Goal: Transaction & Acquisition: Purchase product/service

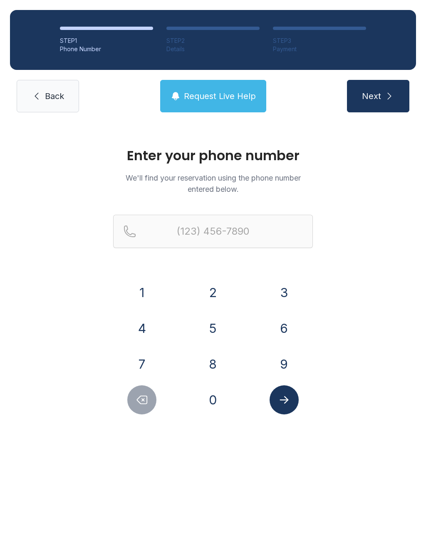
click at [208, 305] on button "2" at bounding box center [212, 292] width 29 height 29
click at [149, 298] on button "1" at bounding box center [141, 292] width 29 height 29
click at [293, 372] on button "9" at bounding box center [284, 364] width 29 height 29
click at [283, 322] on button "6" at bounding box center [284, 328] width 29 height 29
click at [218, 373] on button "8" at bounding box center [212, 364] width 29 height 29
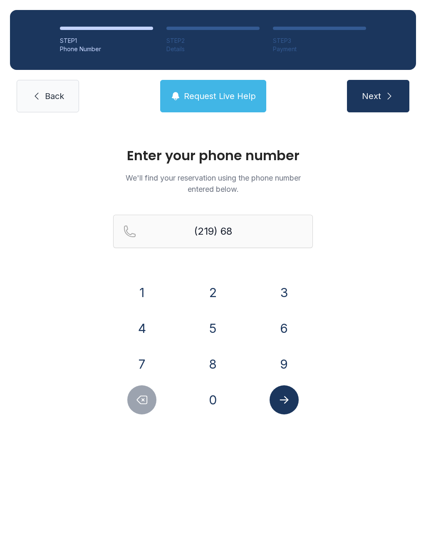
click at [216, 371] on button "8" at bounding box center [212, 364] width 29 height 29
click at [292, 288] on button "3" at bounding box center [284, 292] width 29 height 29
click at [216, 369] on button "8" at bounding box center [212, 364] width 29 height 29
click at [219, 287] on button "2" at bounding box center [212, 292] width 29 height 29
click at [284, 358] on button "9" at bounding box center [284, 364] width 29 height 29
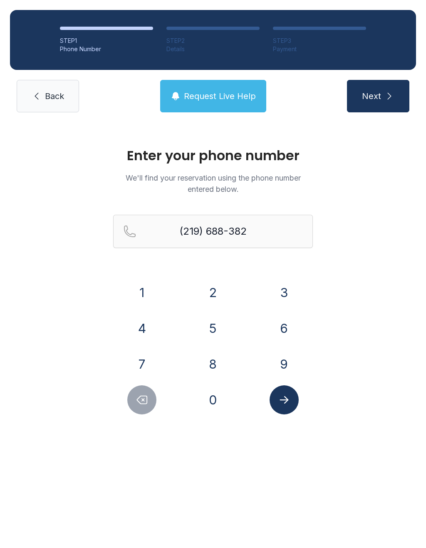
type input "[PHONE_NUMBER]"
click at [380, 103] on button "Next" at bounding box center [378, 96] width 62 height 32
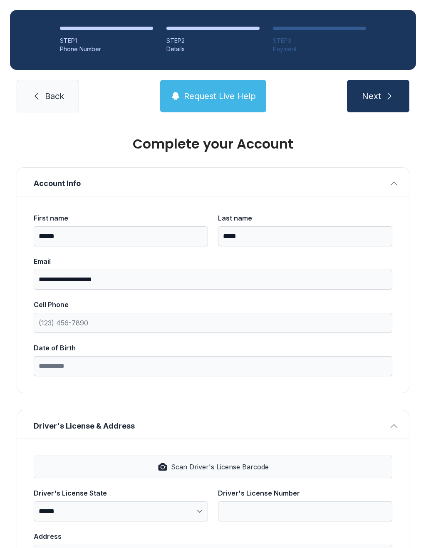
scroll to position [11, 0]
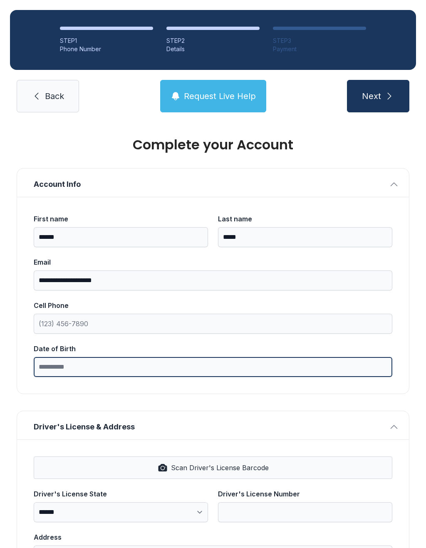
click at [42, 372] on input "Date of Birth" at bounding box center [213, 367] width 359 height 20
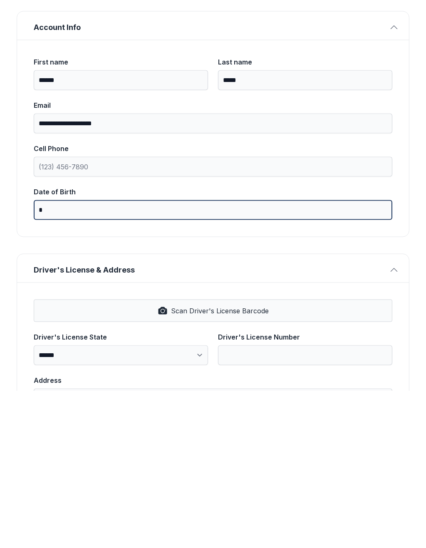
type input "*"
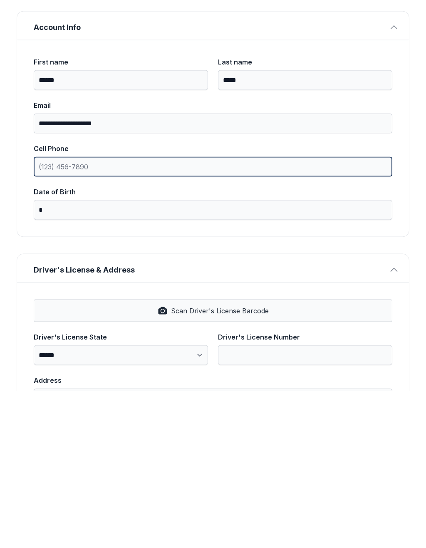
click at [101, 314] on input "Cell Phone" at bounding box center [213, 324] width 359 height 20
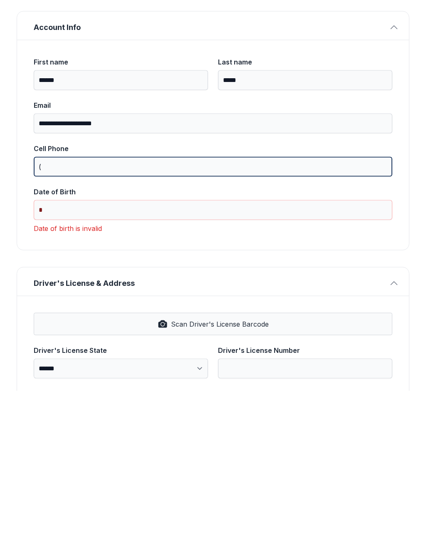
type input "("
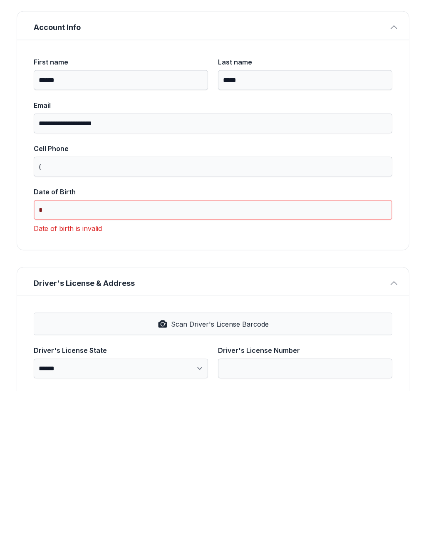
click at [66, 344] on label "Date of Birth *" at bounding box center [213, 360] width 359 height 33
click at [66, 357] on input "*" at bounding box center [213, 367] width 359 height 20
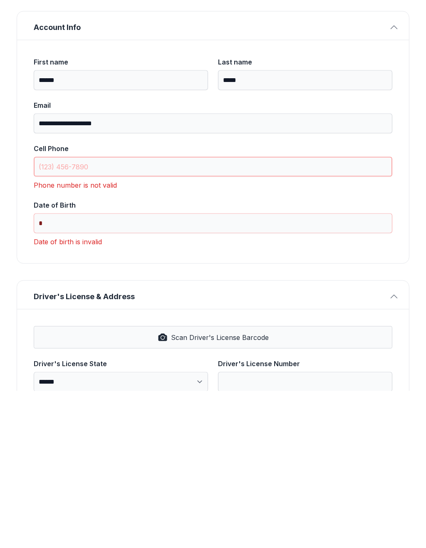
click at [52, 314] on input "Cell Phone" at bounding box center [213, 324] width 359 height 20
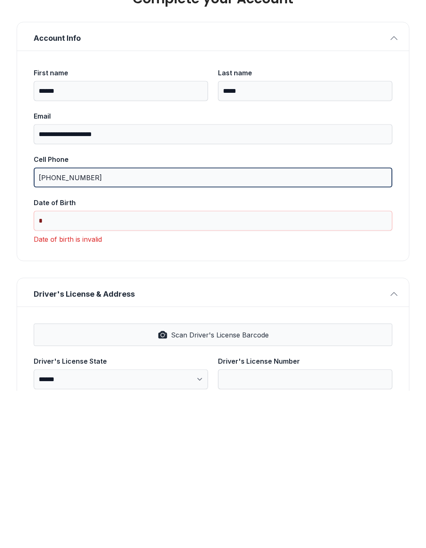
scroll to position [0, 0]
type input "[PHONE_NUMBER]"
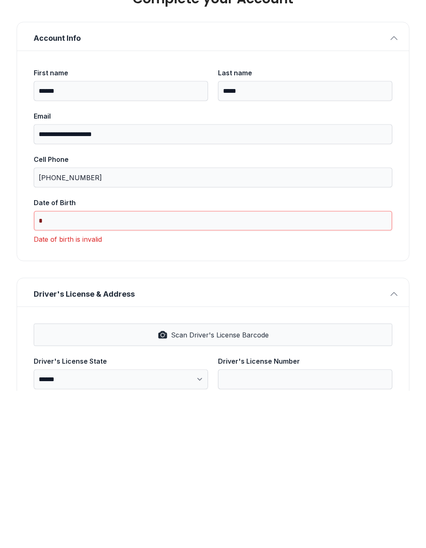
click at [62, 368] on input "*" at bounding box center [213, 378] width 359 height 20
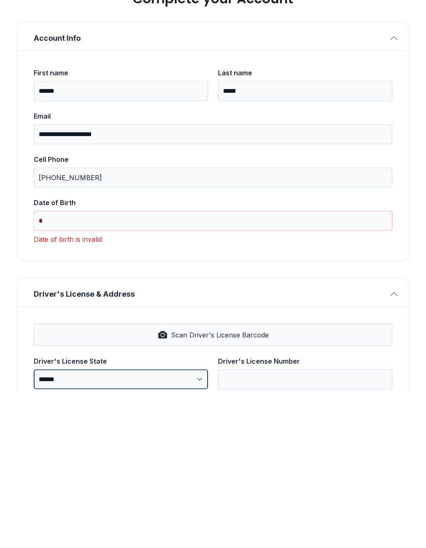
scroll to position [20, 0]
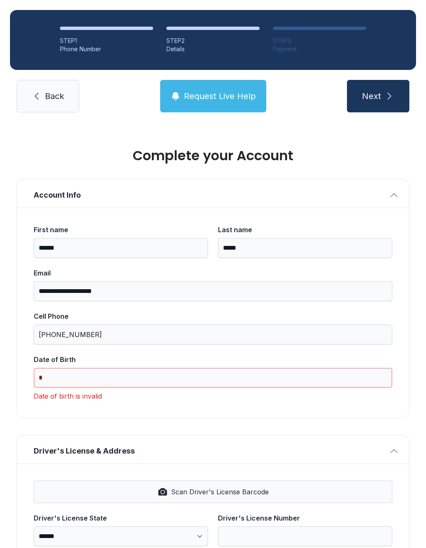
click at [72, 368] on input "*" at bounding box center [213, 378] width 359 height 20
type input "*"
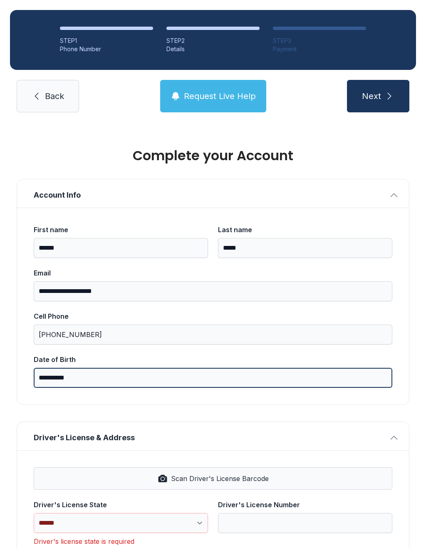
type input "**********"
click at [378, 80] on button "Next" at bounding box center [378, 96] width 62 height 32
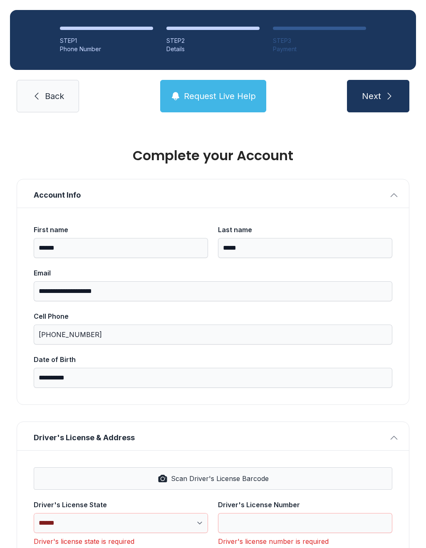
type input "*"
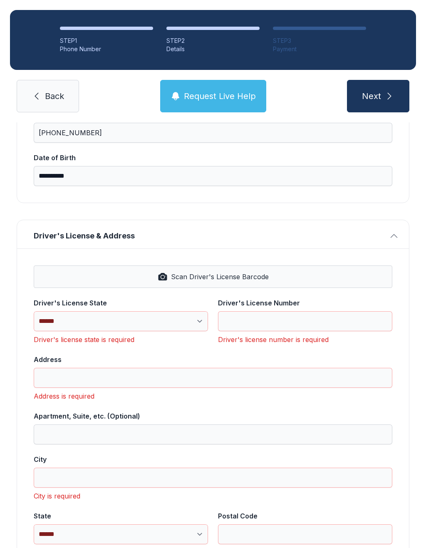
scroll to position [202, 0]
click at [226, 265] on button "Scan Driver's License Barcode" at bounding box center [213, 276] width 359 height 22
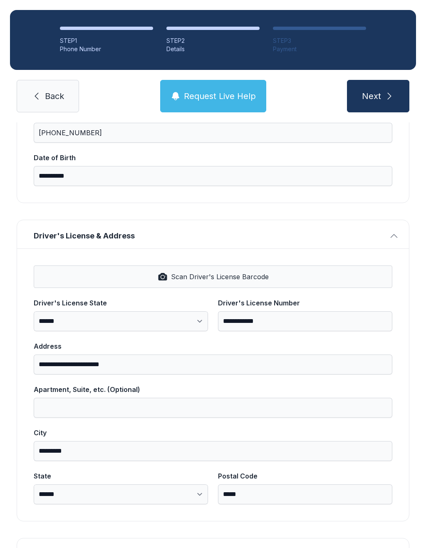
select select "**"
type input "**********"
type input "*********"
select select "**"
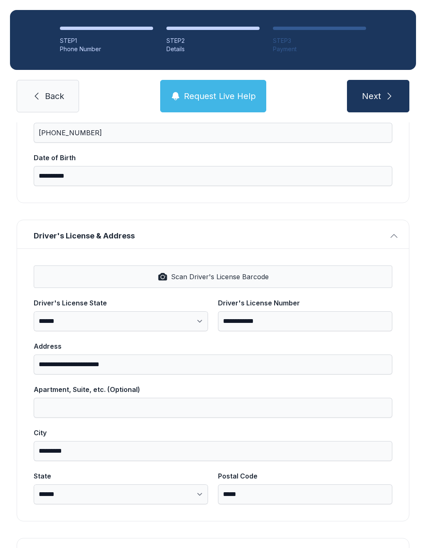
type input "*****"
click at [219, 265] on button "Scan Driver's License Barcode" at bounding box center [213, 276] width 359 height 22
click at [383, 80] on button "Next" at bounding box center [378, 96] width 62 height 32
type input "*"
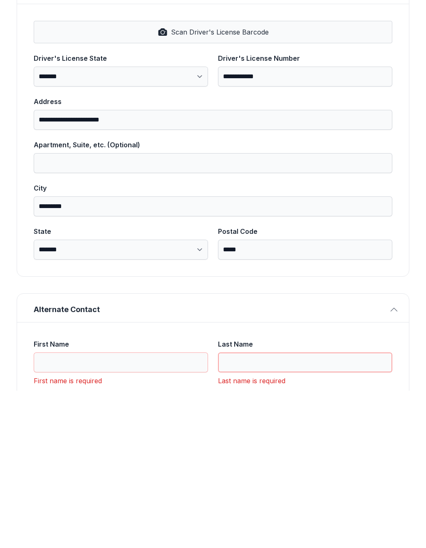
scroll to position [322, 0]
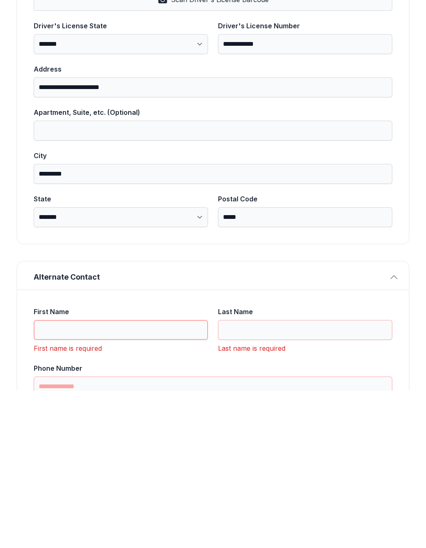
click at [46, 477] on input "First Name" at bounding box center [121, 487] width 174 height 20
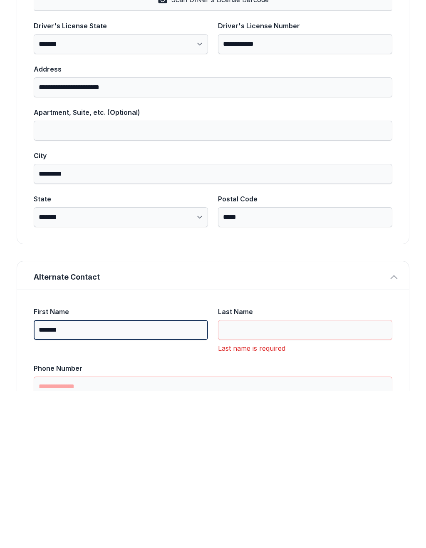
type input "*******"
click at [244, 477] on input "Last Name" at bounding box center [305, 487] width 174 height 20
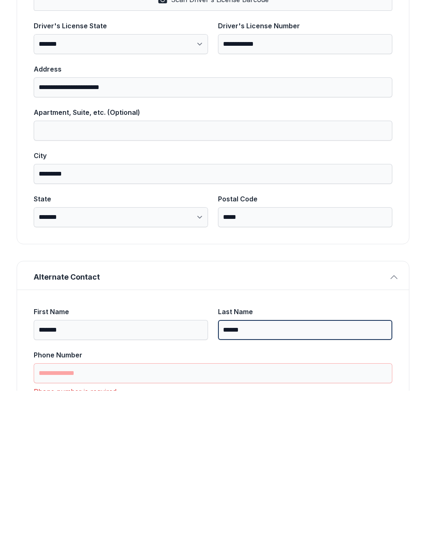
type input "******"
click at [45, 521] on input "Phone Number" at bounding box center [213, 531] width 359 height 20
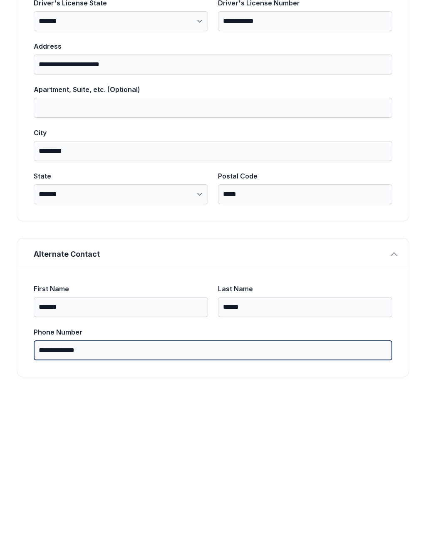
scroll to position [344, 0]
type input "**********"
click at [378, 80] on button "Next" at bounding box center [378, 96] width 62 height 32
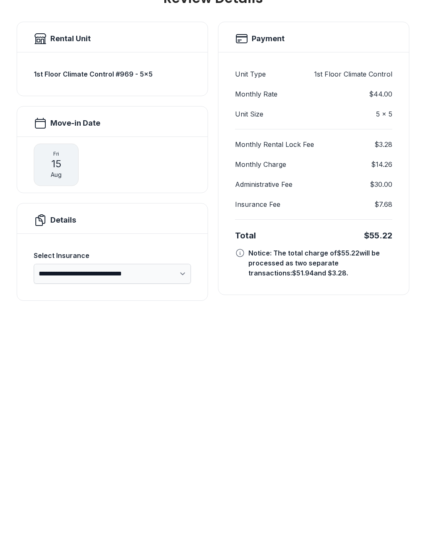
scroll to position [0, 0]
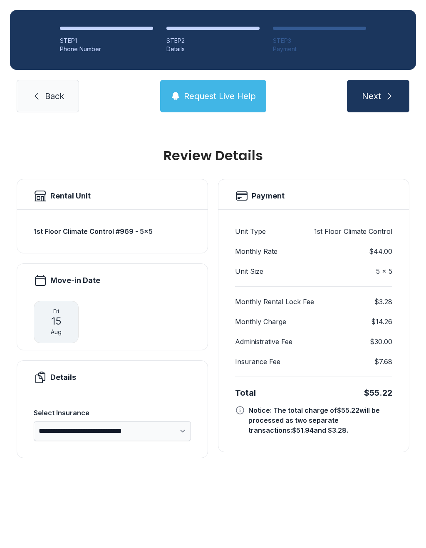
click at [29, 81] on link "Back" at bounding box center [48, 96] width 62 height 32
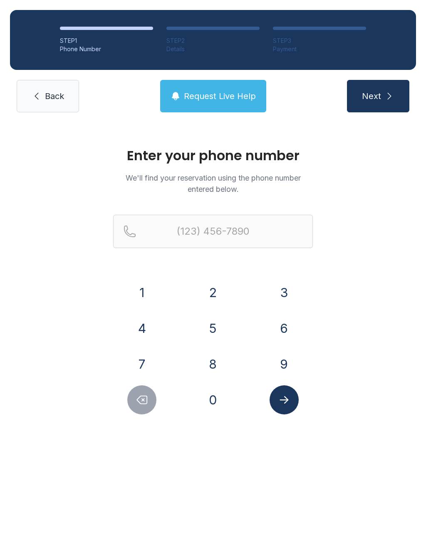
click at [206, 298] on button "2" at bounding box center [212, 292] width 29 height 29
click at [138, 287] on button "1" at bounding box center [141, 292] width 29 height 29
click at [280, 365] on button "9" at bounding box center [284, 364] width 29 height 29
click at [278, 325] on button "6" at bounding box center [284, 328] width 29 height 29
click at [217, 365] on button "8" at bounding box center [212, 364] width 29 height 29
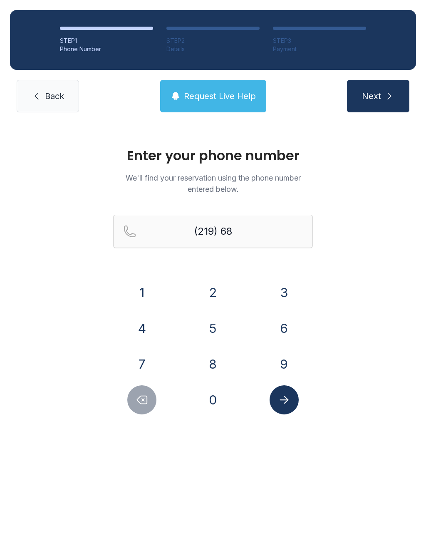
click at [211, 367] on button "8" at bounding box center [212, 364] width 29 height 29
click at [282, 296] on button "3" at bounding box center [284, 292] width 29 height 29
click at [213, 369] on button "8" at bounding box center [212, 364] width 29 height 29
click at [212, 285] on button "2" at bounding box center [212, 292] width 29 height 29
click at [284, 360] on button "9" at bounding box center [284, 364] width 29 height 29
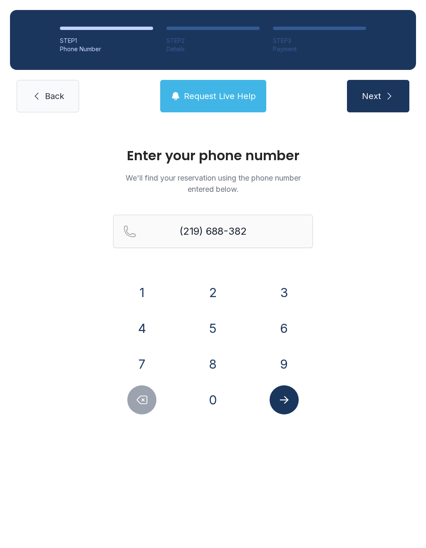
type input "[PHONE_NUMBER]"
click at [282, 401] on icon "Submit lookup form" at bounding box center [284, 400] width 12 height 12
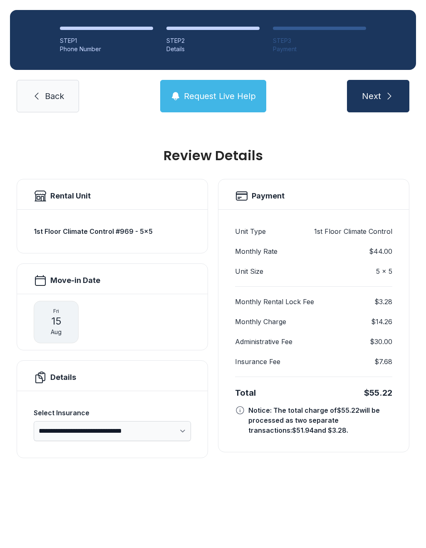
click at [382, 101] on button "Next" at bounding box center [378, 96] width 62 height 32
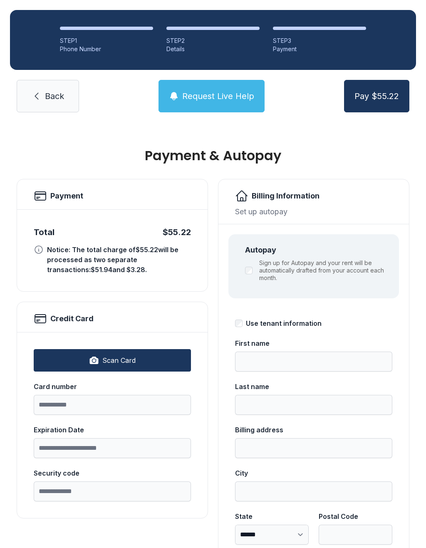
click at [35, 95] on icon at bounding box center [37, 96] width 10 height 10
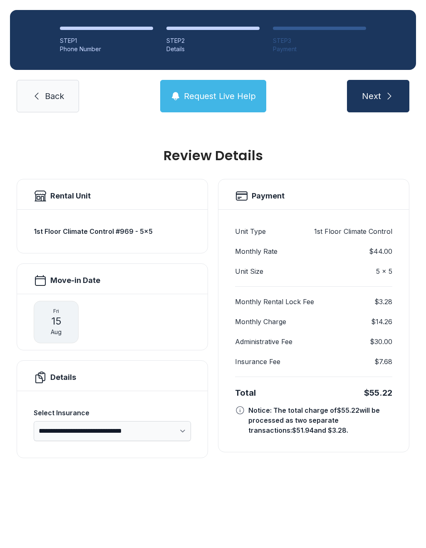
click at [34, 104] on link "Back" at bounding box center [48, 96] width 62 height 32
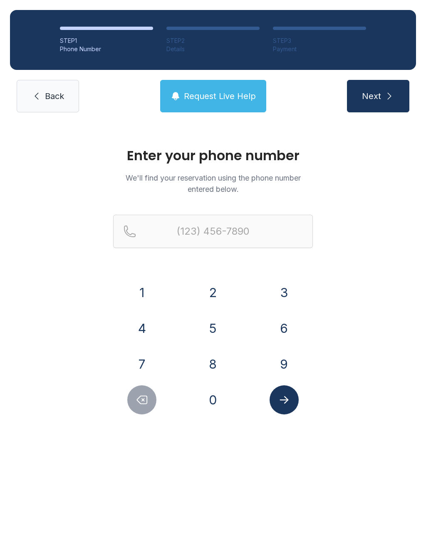
click at [211, 294] on button "2" at bounding box center [212, 292] width 29 height 29
click at [139, 291] on button "1" at bounding box center [141, 292] width 29 height 29
click at [286, 365] on button "9" at bounding box center [284, 364] width 29 height 29
click at [275, 318] on button "6" at bounding box center [284, 328] width 29 height 29
click at [218, 360] on button "8" at bounding box center [212, 364] width 29 height 29
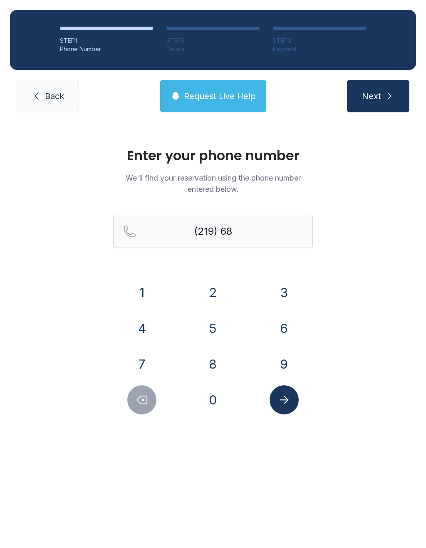
click at [217, 360] on button "8" at bounding box center [212, 364] width 29 height 29
click at [293, 275] on form "(219) 688- 1 2 3 4 5 6 7 8 9 0" at bounding box center [213, 315] width 200 height 200
click at [207, 366] on button "8" at bounding box center [212, 364] width 29 height 29
click at [209, 288] on button "2" at bounding box center [212, 292] width 29 height 29
click at [280, 360] on button "9" at bounding box center [284, 364] width 29 height 29
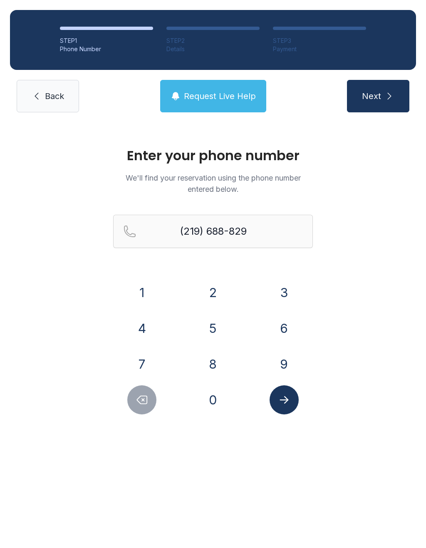
click at [286, 392] on button "Submit lookup form" at bounding box center [284, 399] width 29 height 29
click at [297, 289] on button "3" at bounding box center [284, 292] width 29 height 29
click at [225, 357] on button "8" at bounding box center [212, 364] width 29 height 29
click at [218, 284] on button "2" at bounding box center [212, 292] width 29 height 29
click at [298, 364] on button "9" at bounding box center [284, 364] width 29 height 29
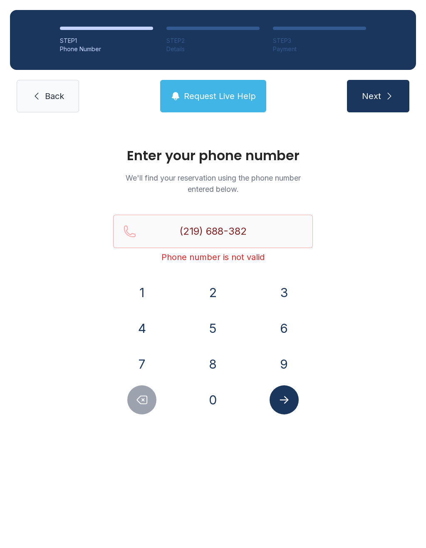
type input "[PHONE_NUMBER]"
click at [390, 94] on icon "submit" at bounding box center [389, 96] width 10 height 10
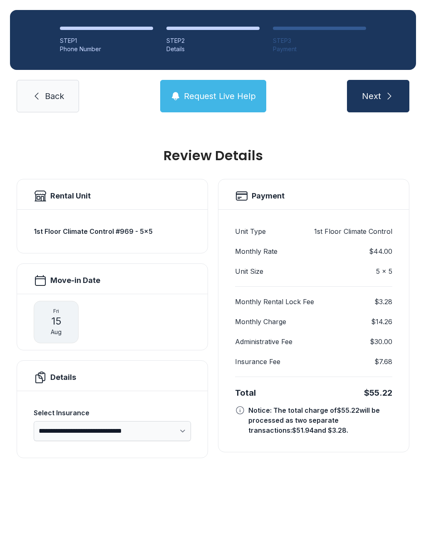
click at [379, 99] on span "Next" at bounding box center [371, 96] width 19 height 12
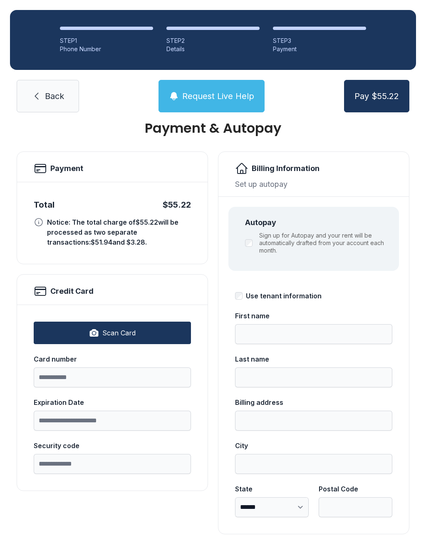
scroll to position [27, 0]
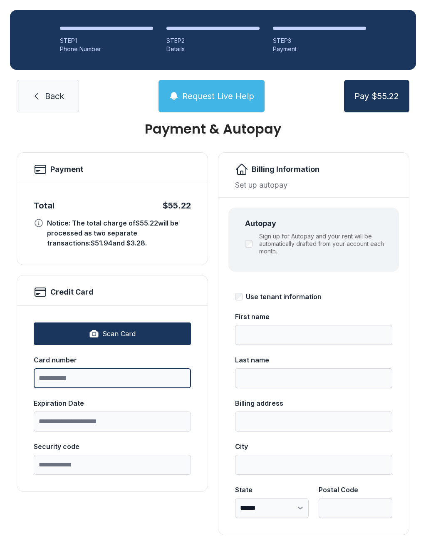
click at [69, 379] on input "Card number" at bounding box center [112, 378] width 157 height 20
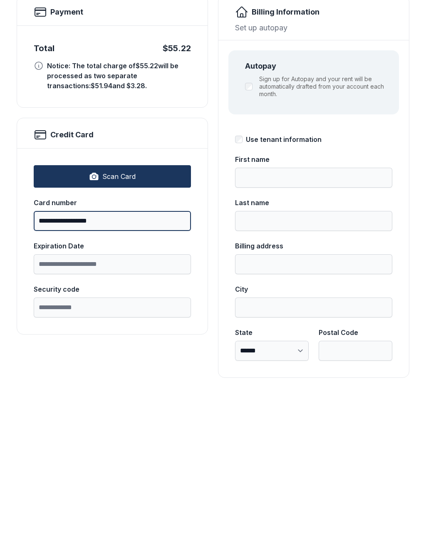
type input "**********"
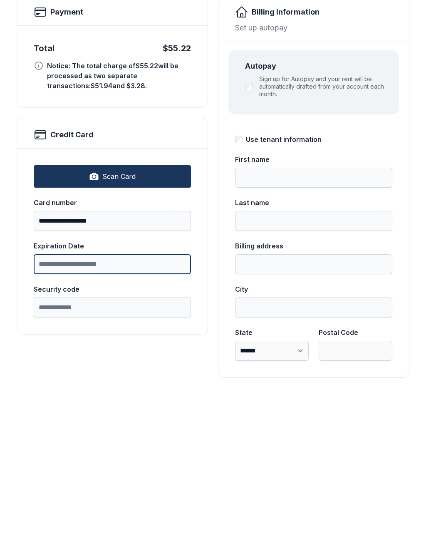
click at [53, 412] on input "Expiration Date" at bounding box center [112, 422] width 157 height 20
type input "*****"
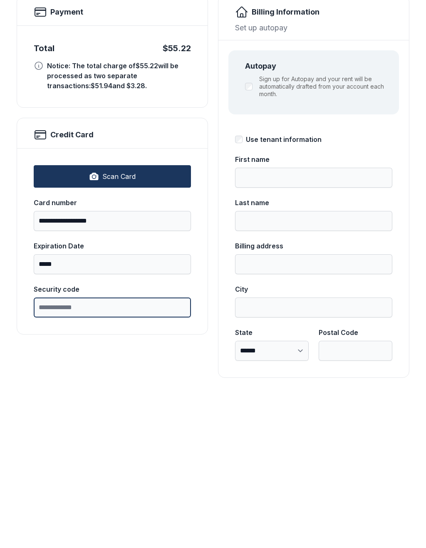
click at [54, 455] on input "Security code" at bounding box center [112, 465] width 157 height 20
type input "***"
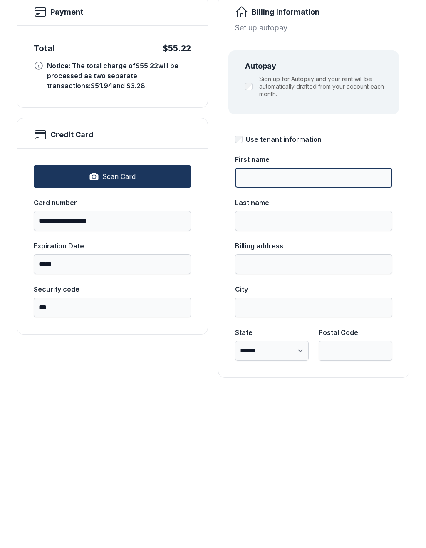
click at [272, 325] on input "First name" at bounding box center [313, 335] width 157 height 20
type input "******"
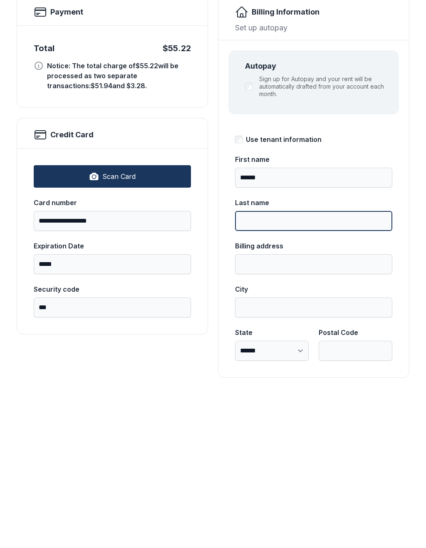
click at [262, 368] on input "Last name" at bounding box center [313, 378] width 157 height 20
type input "*****"
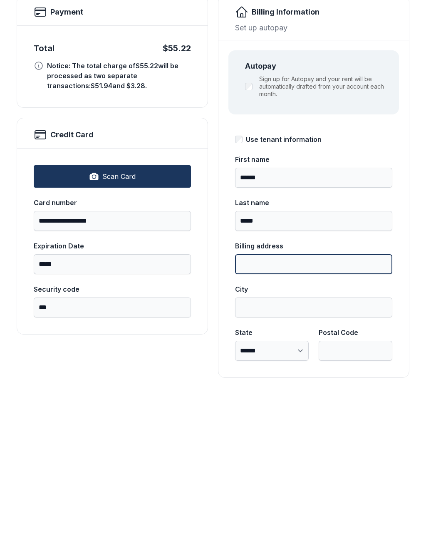
click at [267, 412] on input "Billing address" at bounding box center [313, 422] width 157 height 20
type input "**********"
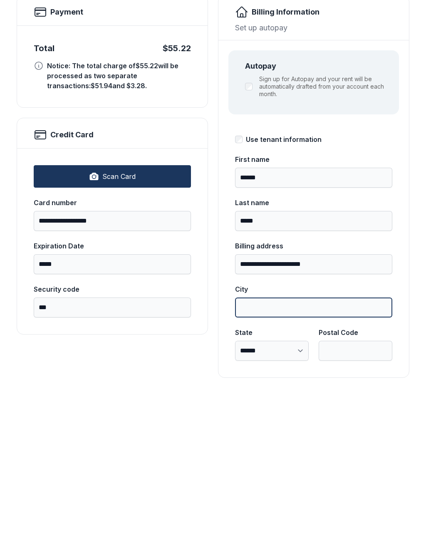
click at [267, 455] on input "City" at bounding box center [313, 465] width 157 height 20
type input "*********"
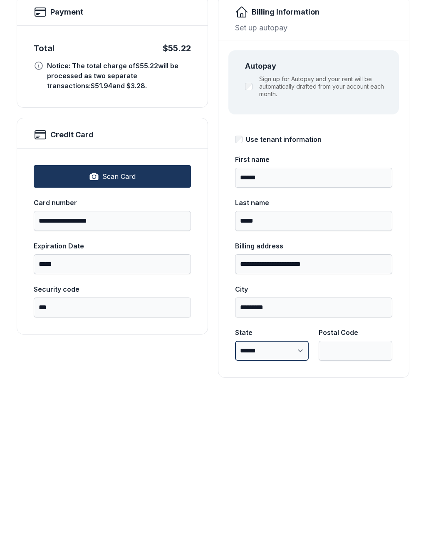
click at [295, 498] on select "**********" at bounding box center [272, 508] width 74 height 20
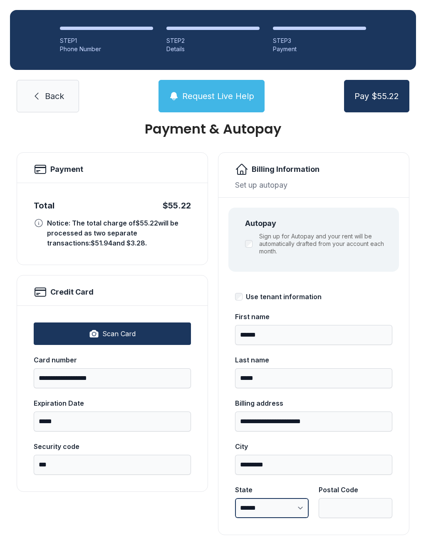
select select "**"
click at [343, 498] on input "Postal Code" at bounding box center [356, 508] width 74 height 20
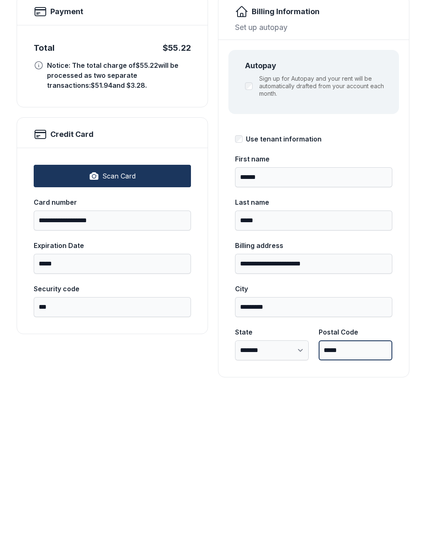
scroll to position [27, 0]
type input "*****"
click at [377, 80] on button "Pay $55.22" at bounding box center [376, 96] width 65 height 32
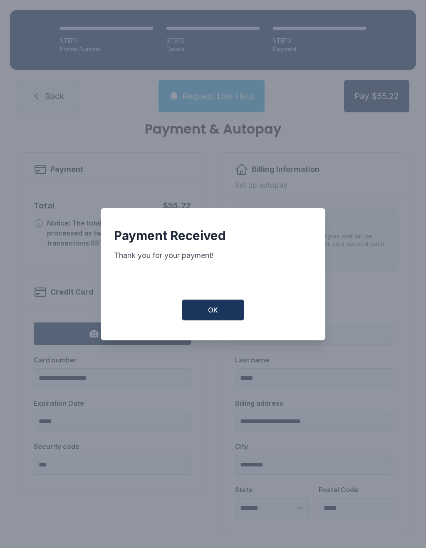
click at [221, 309] on button "OK" at bounding box center [213, 310] width 62 height 21
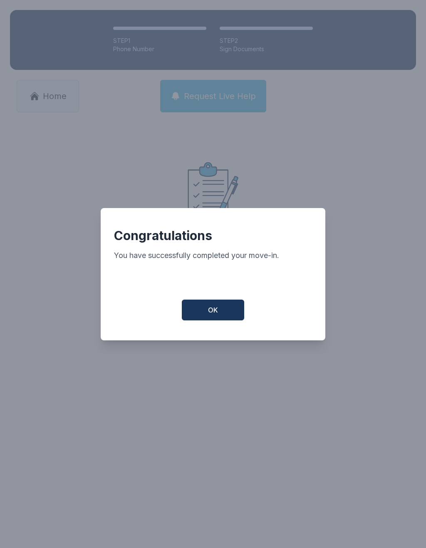
click at [219, 315] on button "OK" at bounding box center [213, 310] width 62 height 21
